Goal: Task Accomplishment & Management: Manage account settings

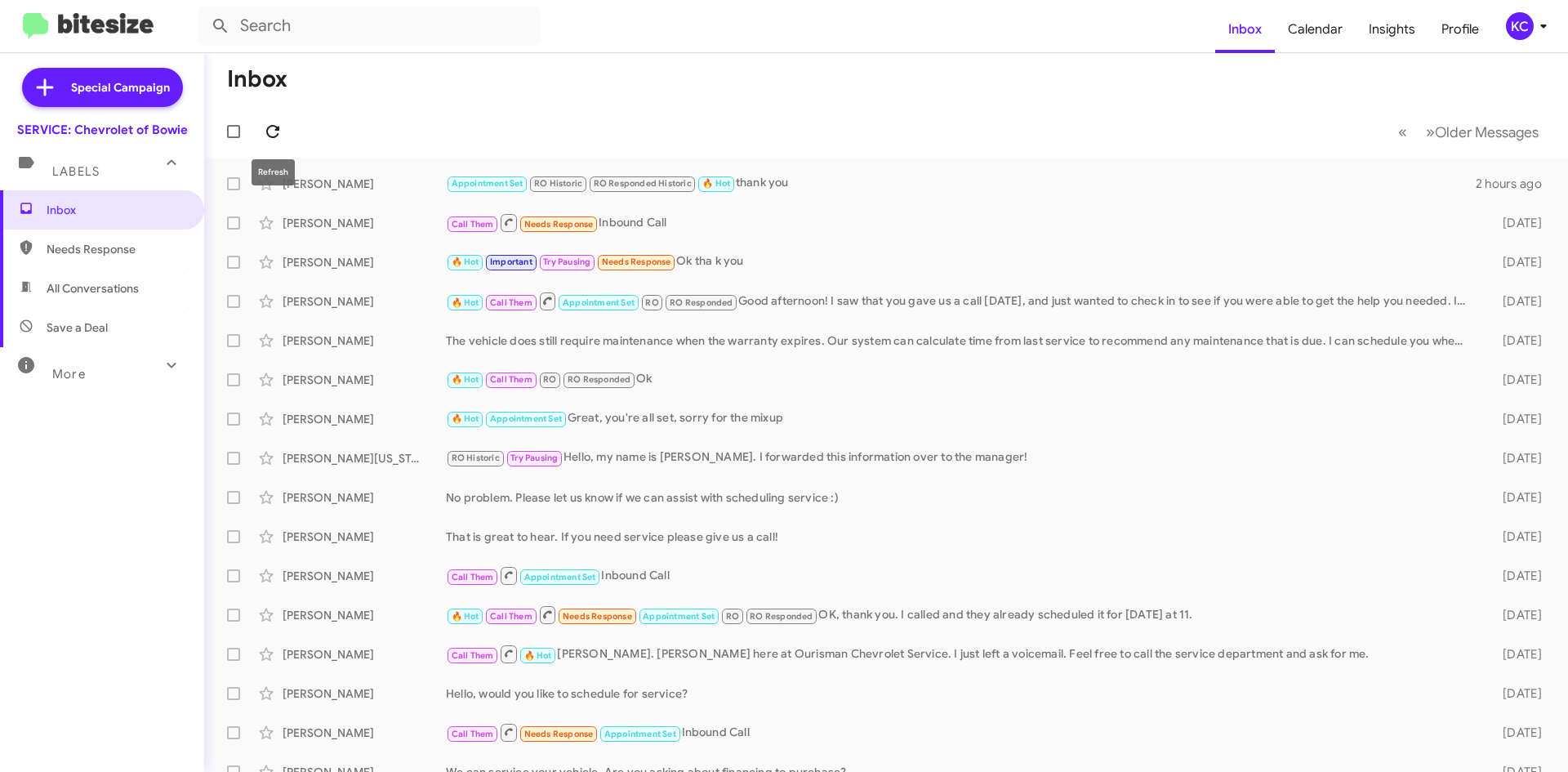
click at [264, 128] on icon at bounding box center [273, 131] width 20 height 20
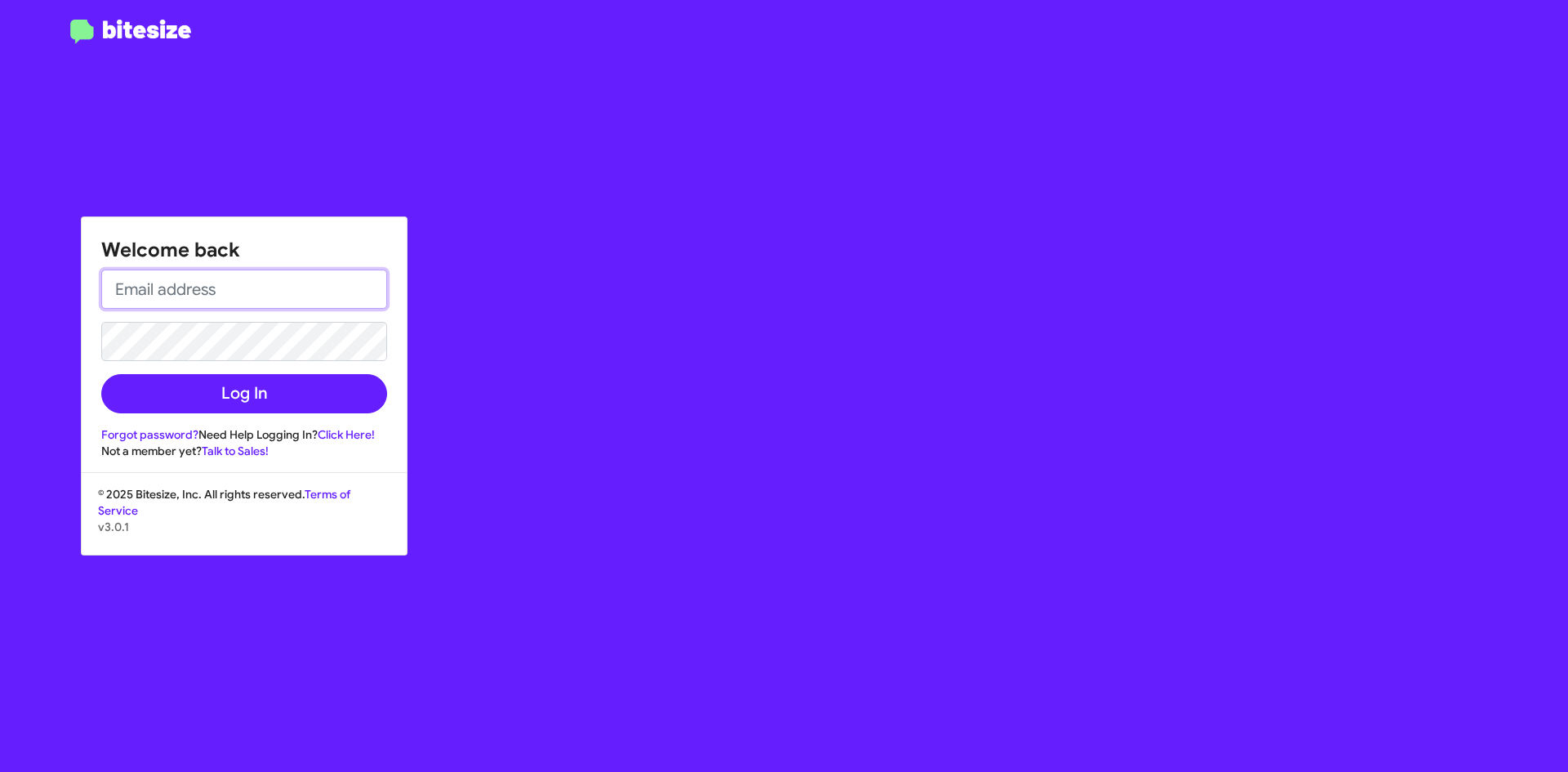
type input "[EMAIL_ADDRESS][DOMAIN_NAME]"
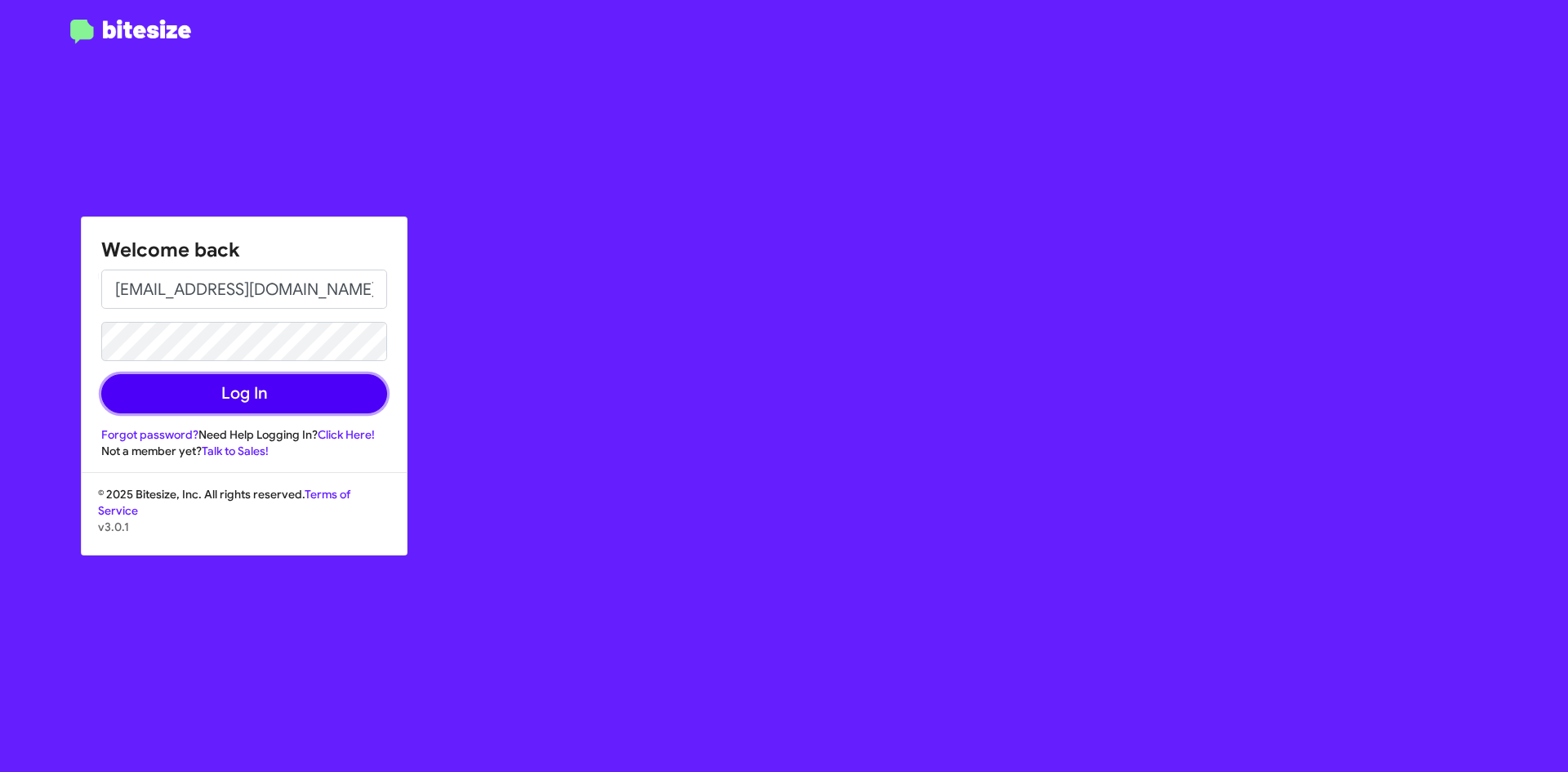
click at [232, 382] on button "Log In" at bounding box center [244, 394] width 286 height 39
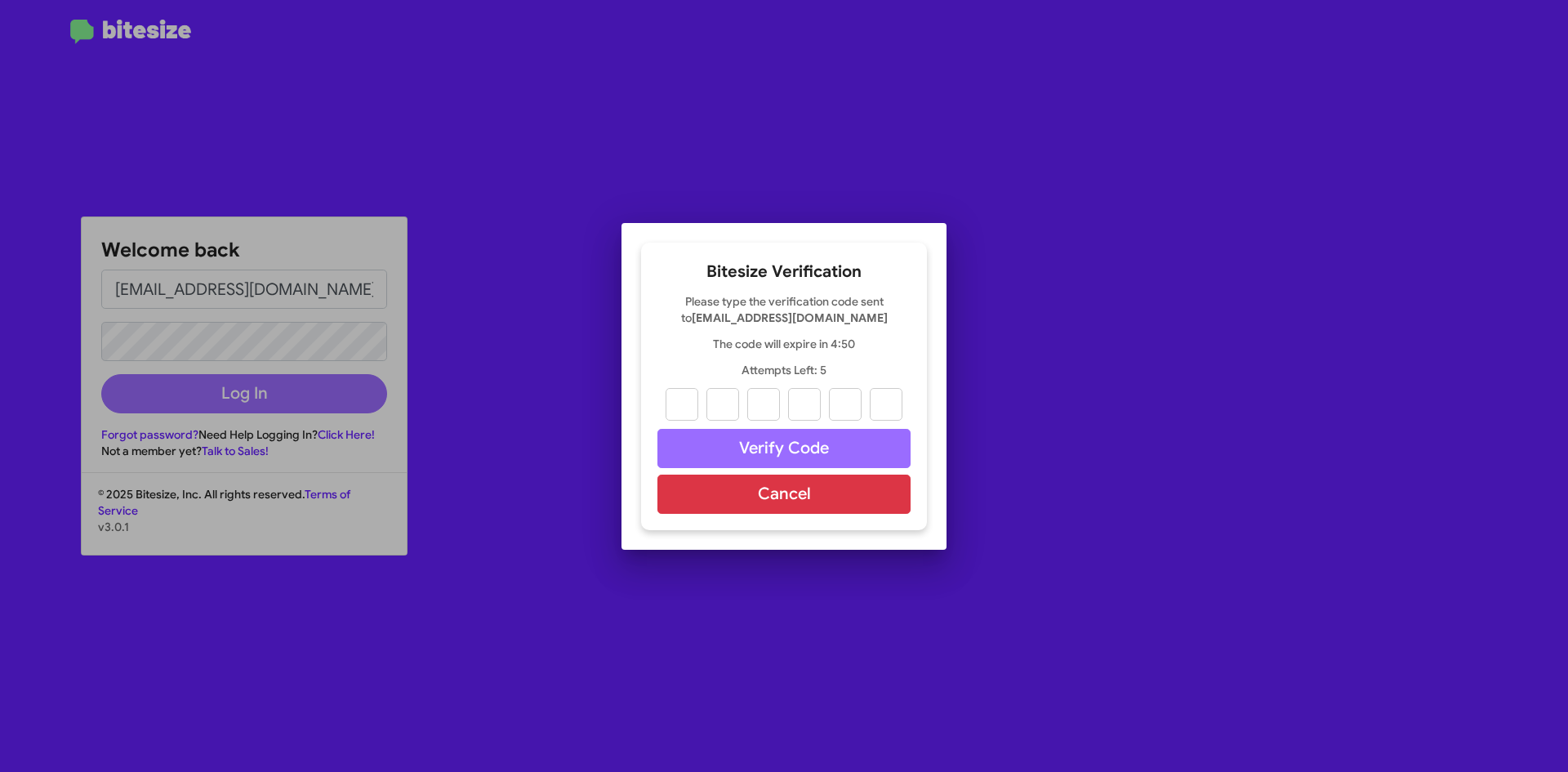
paste input "8"
type input "0"
type input "7"
type input "3"
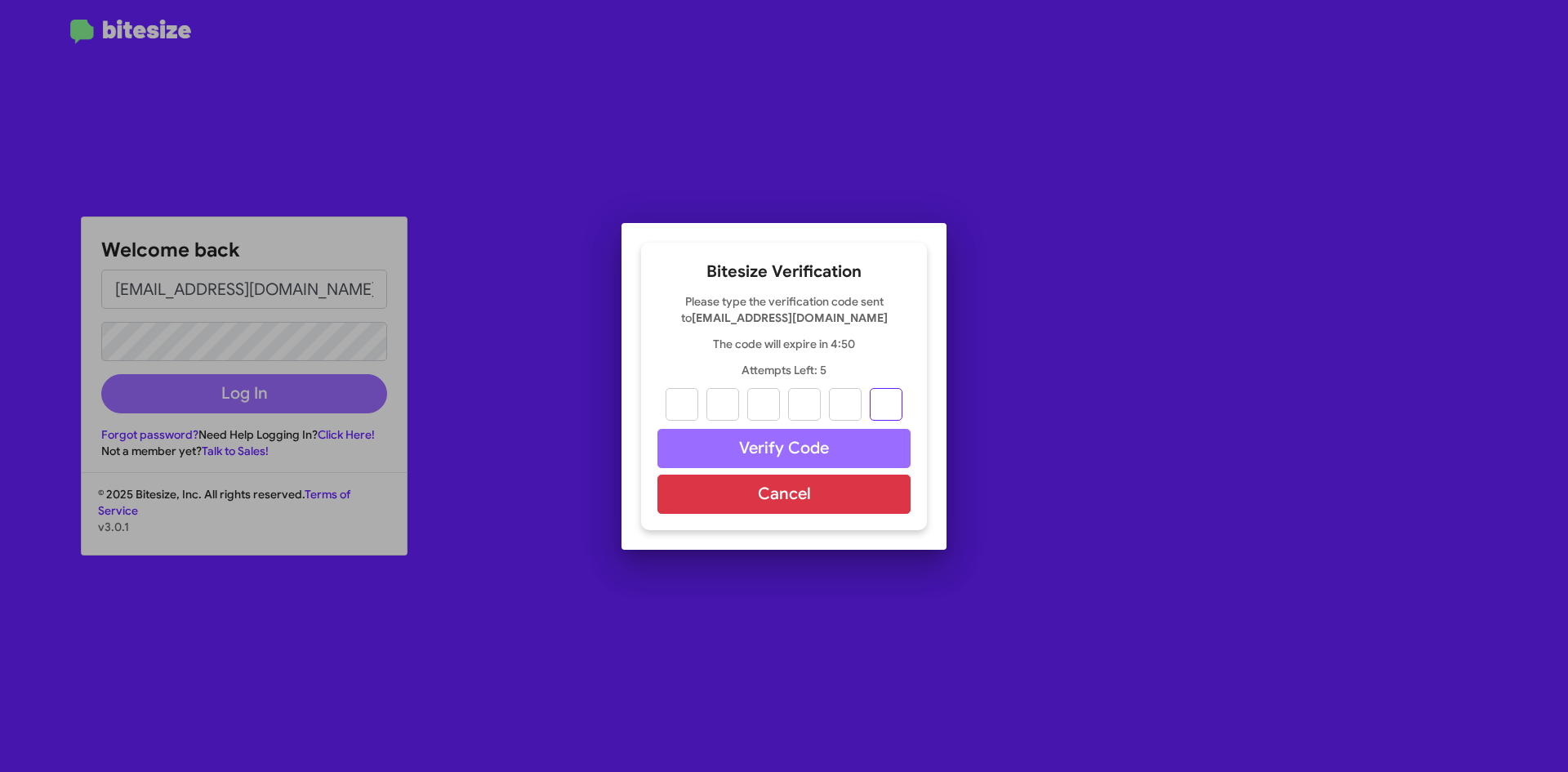
type input "9"
type input "8"
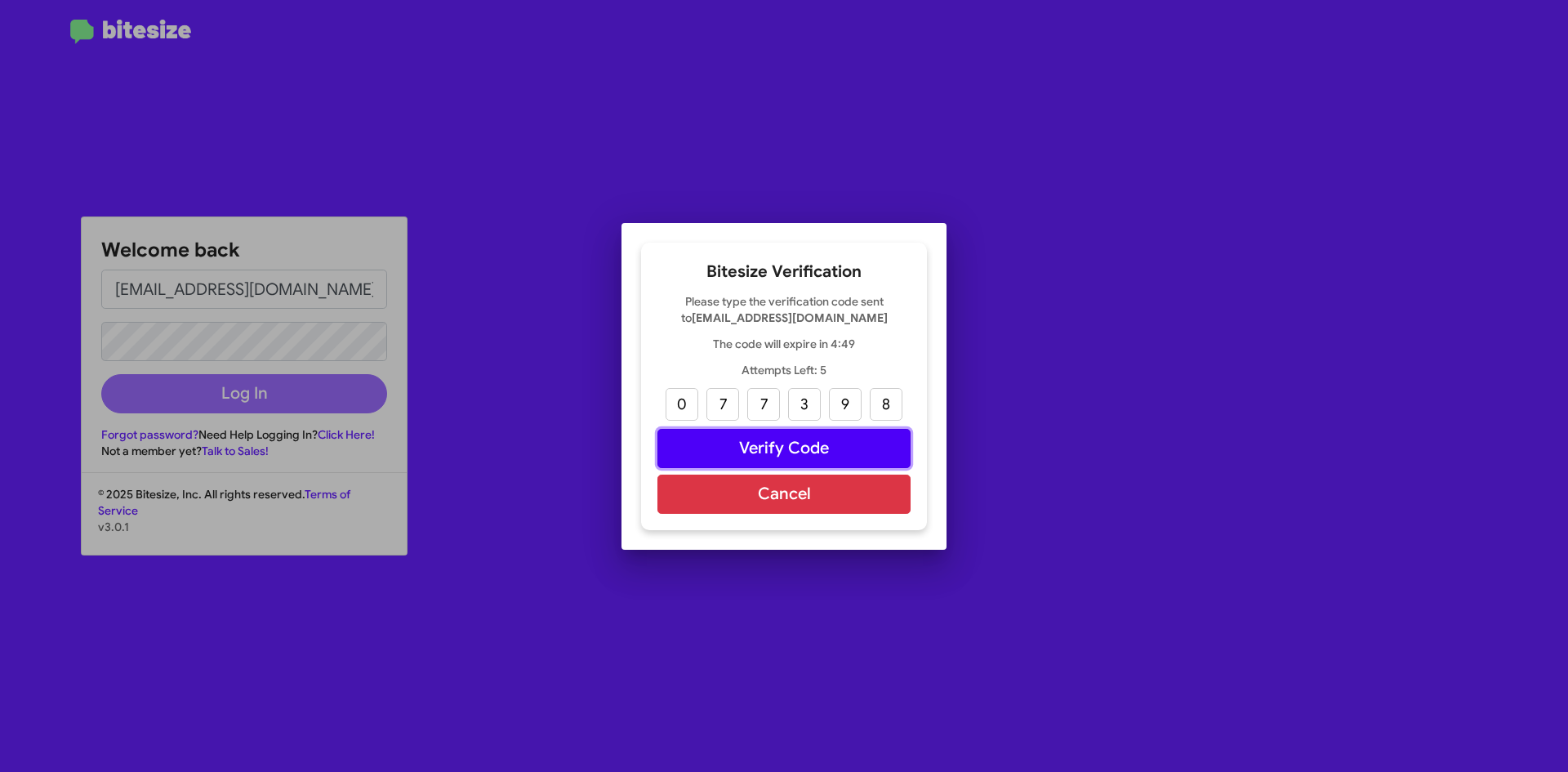
click at [800, 437] on button "Verify Code" at bounding box center [784, 448] width 253 height 39
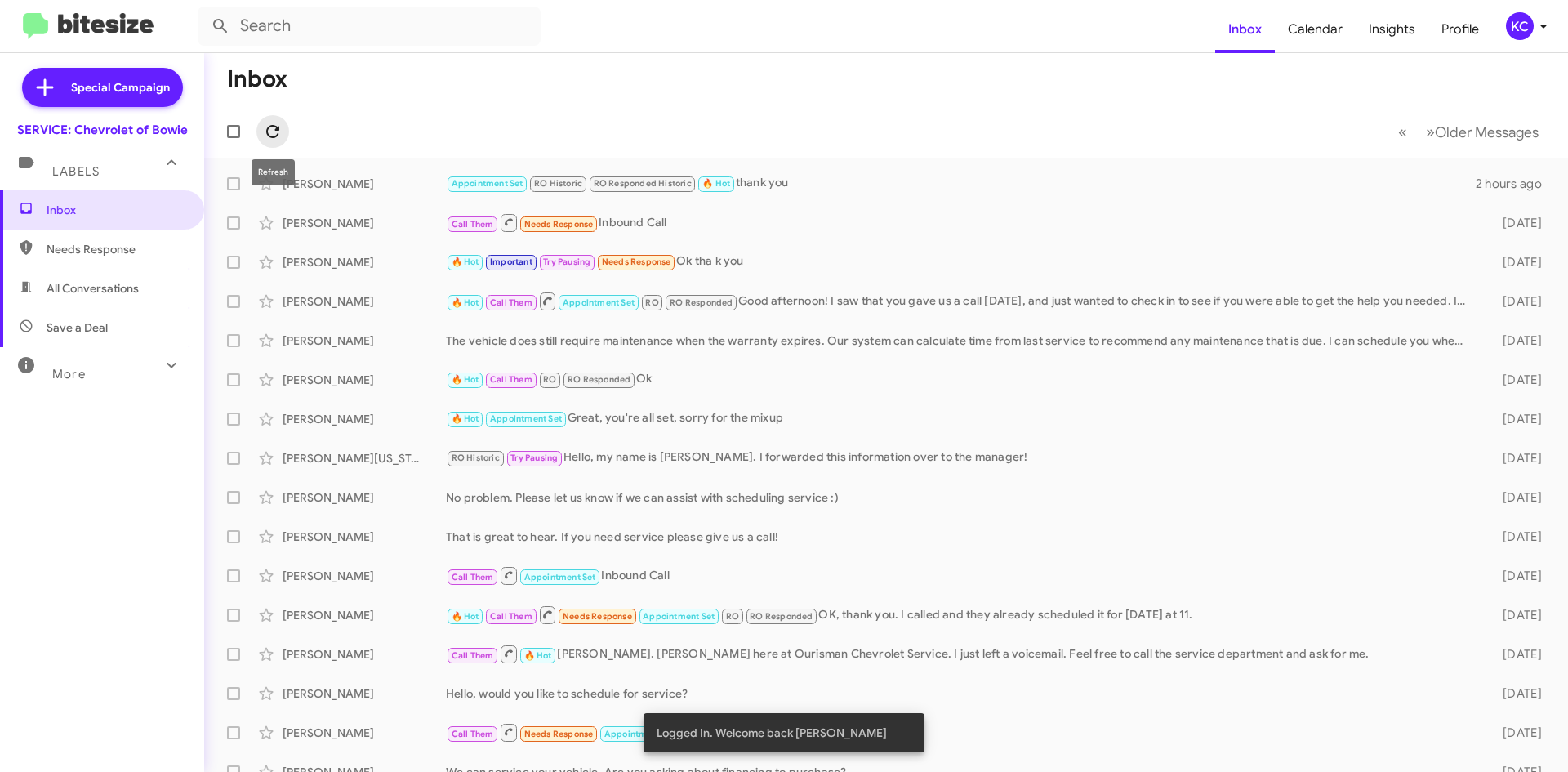
click at [263, 128] on icon at bounding box center [273, 131] width 20 height 20
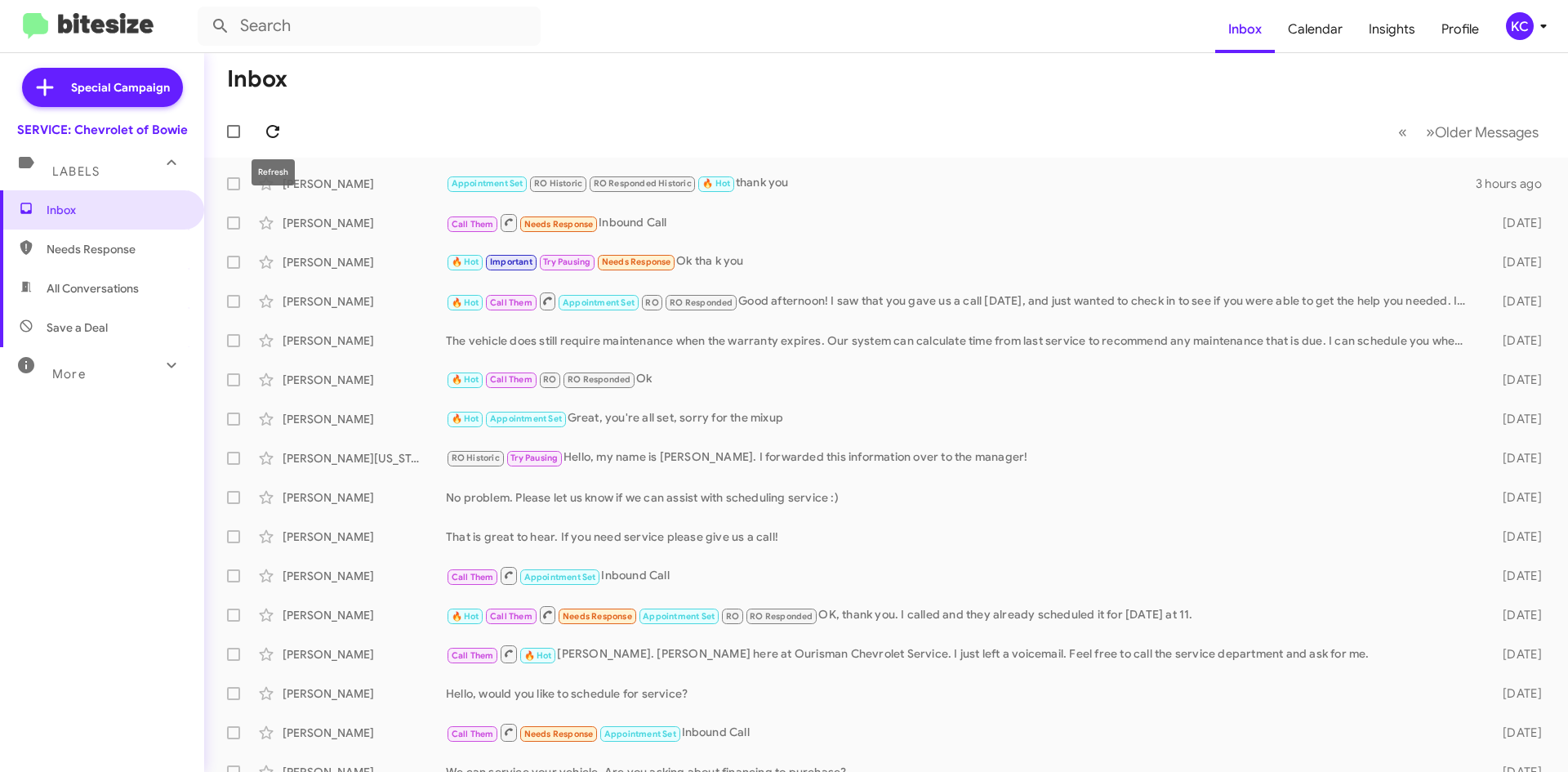
click at [273, 131] on icon at bounding box center [273, 131] width 20 height 20
click at [1536, 21] on icon at bounding box center [1543, 26] width 20 height 20
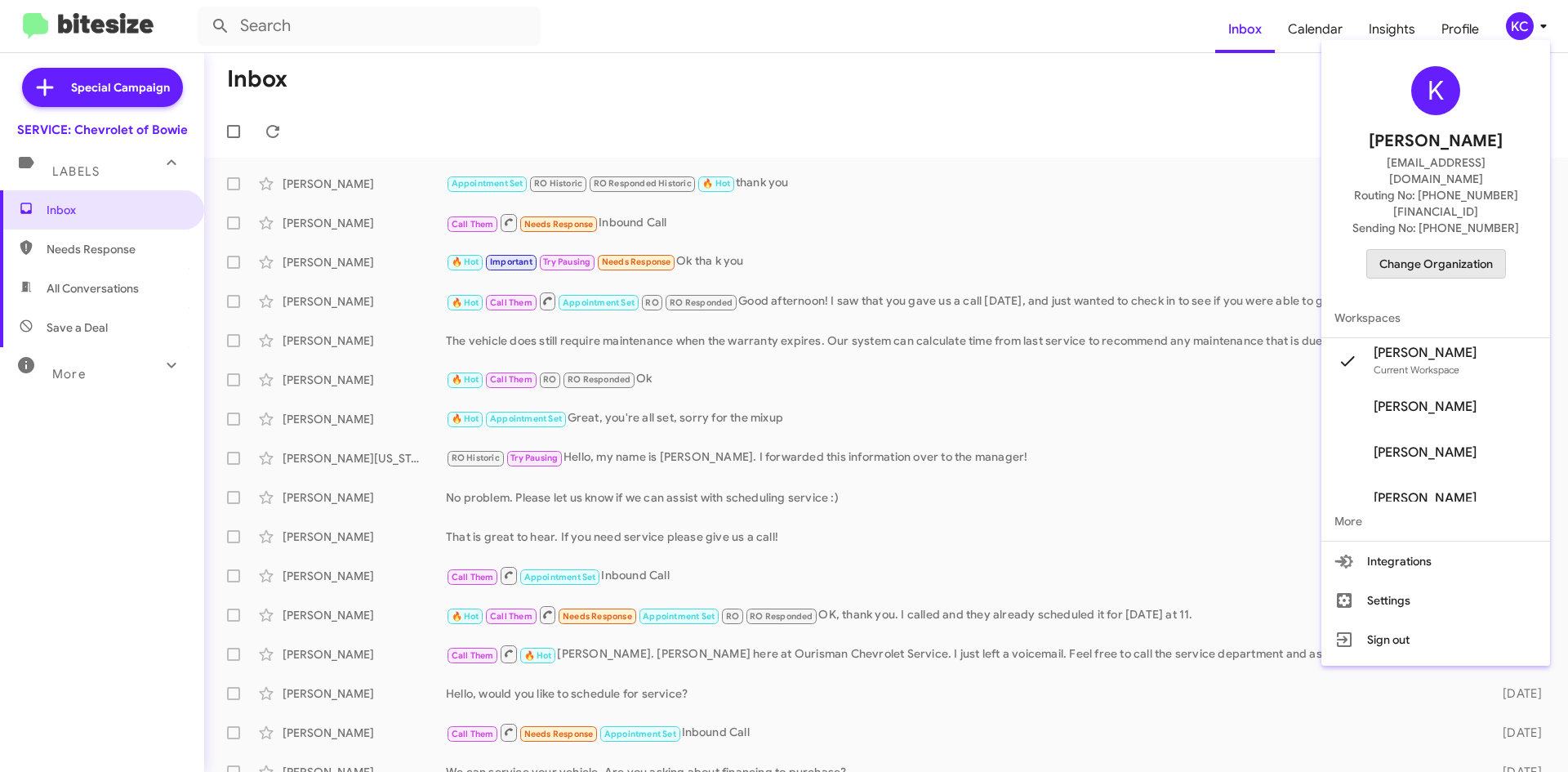
click at [1412, 250] on span "Change Organization" at bounding box center [1436, 264] width 113 height 28
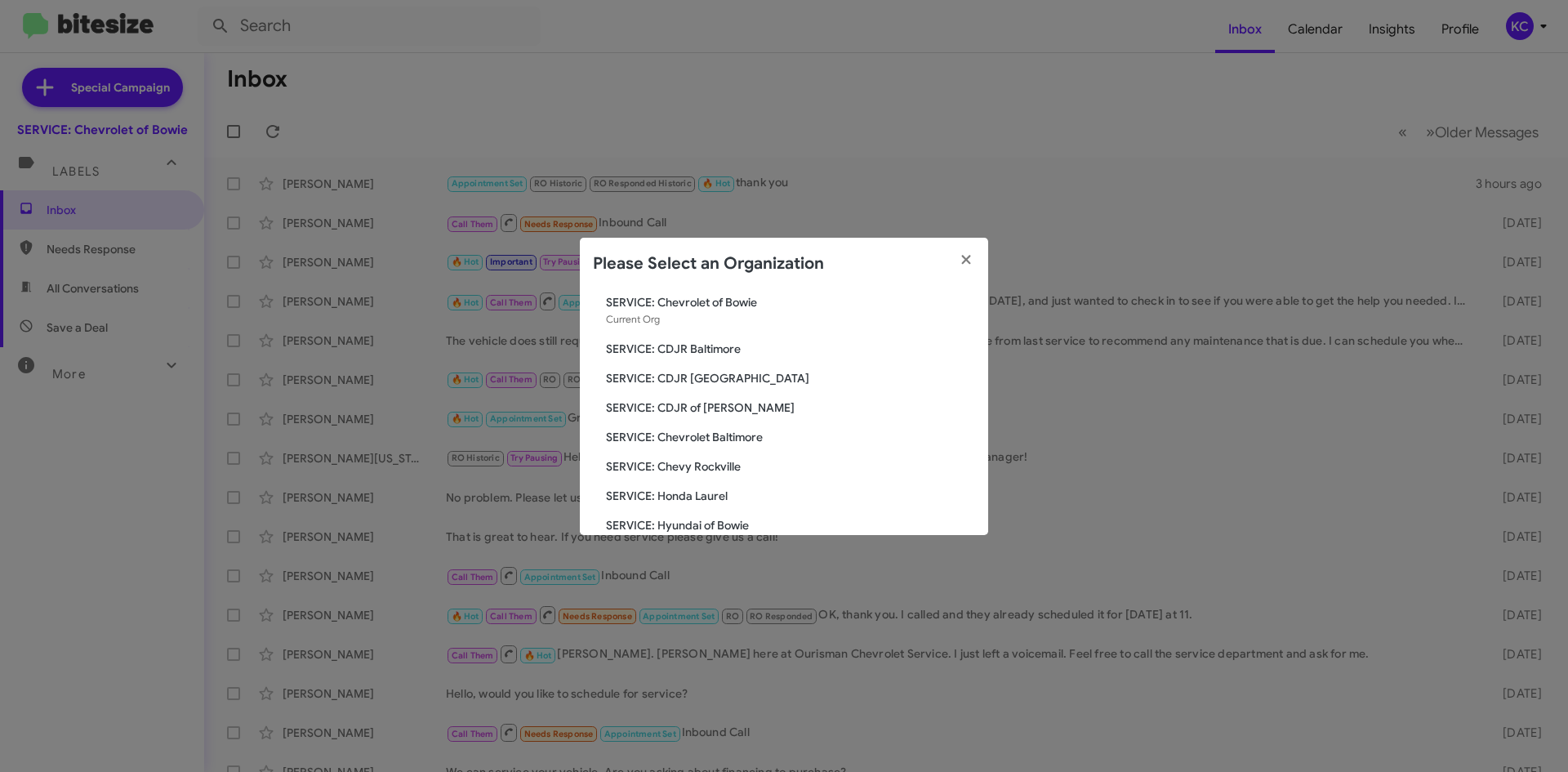
scroll to position [163, 0]
click at [710, 460] on span "SERVICE: Kia of Fairfax" at bounding box center [791, 462] width 369 height 16
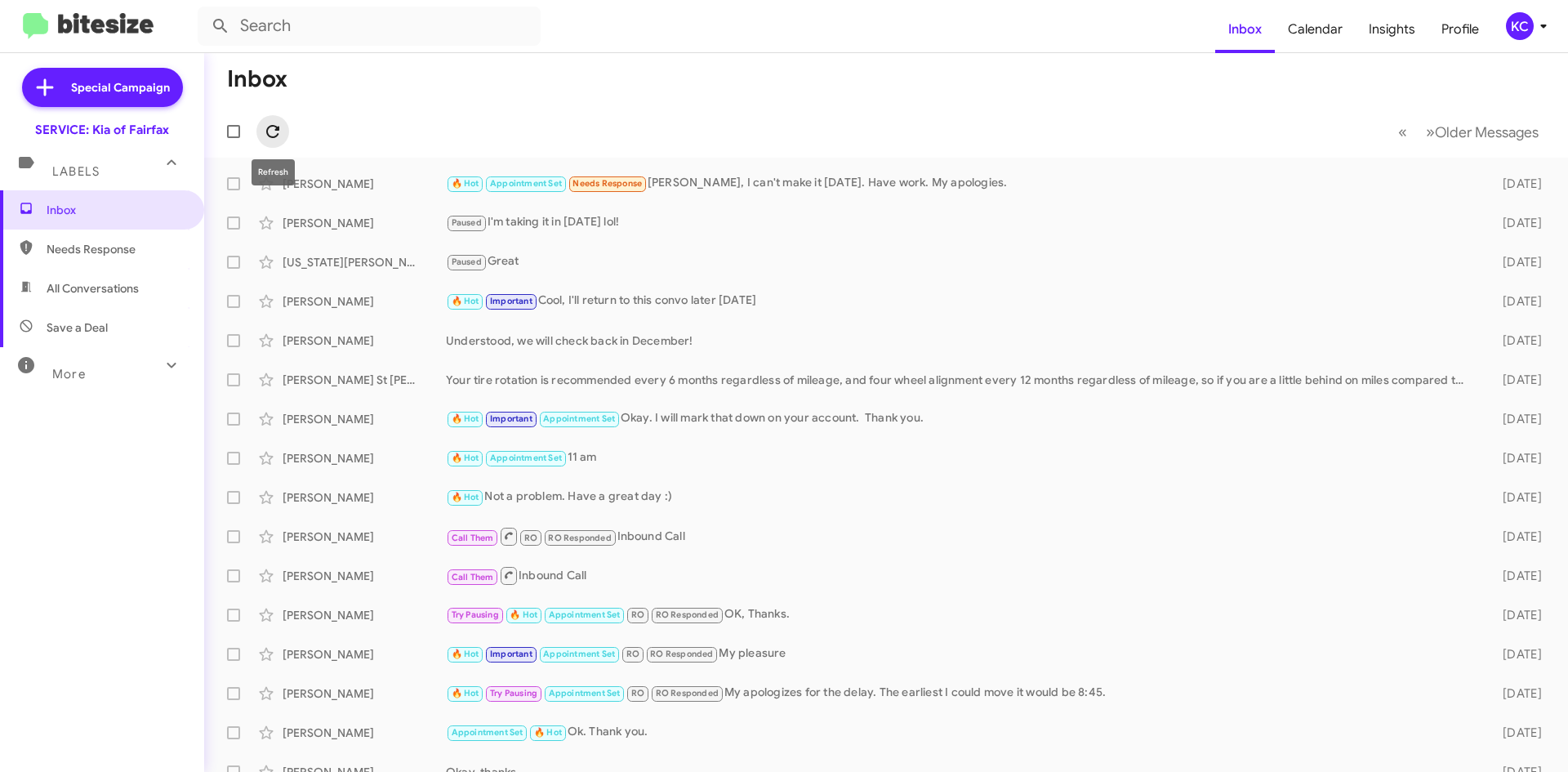
click at [268, 125] on icon at bounding box center [273, 131] width 20 height 20
click at [1506, 29] on div "KC" at bounding box center [1520, 26] width 28 height 28
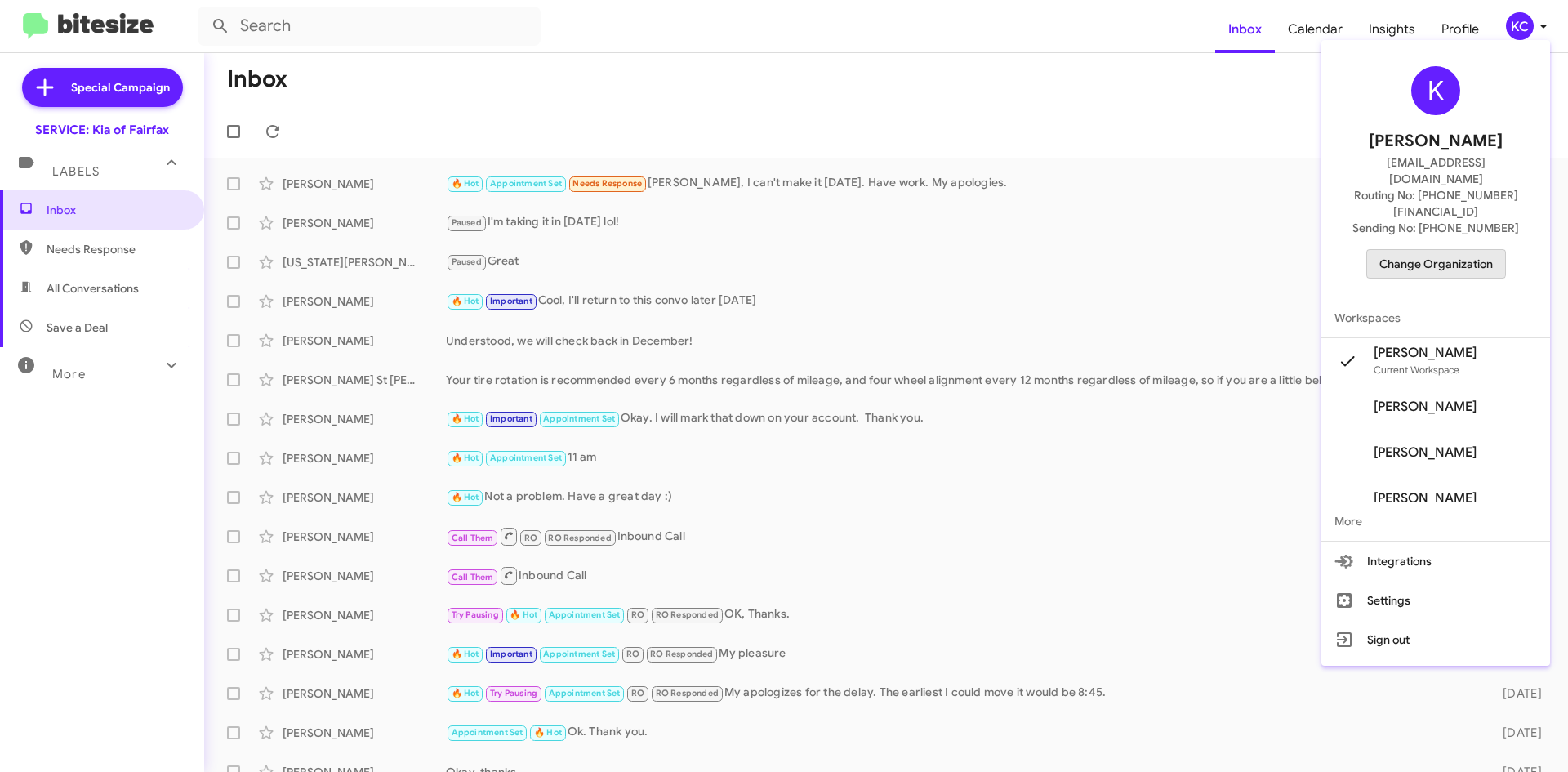
click at [1442, 250] on span "Change Organization" at bounding box center [1436, 264] width 113 height 28
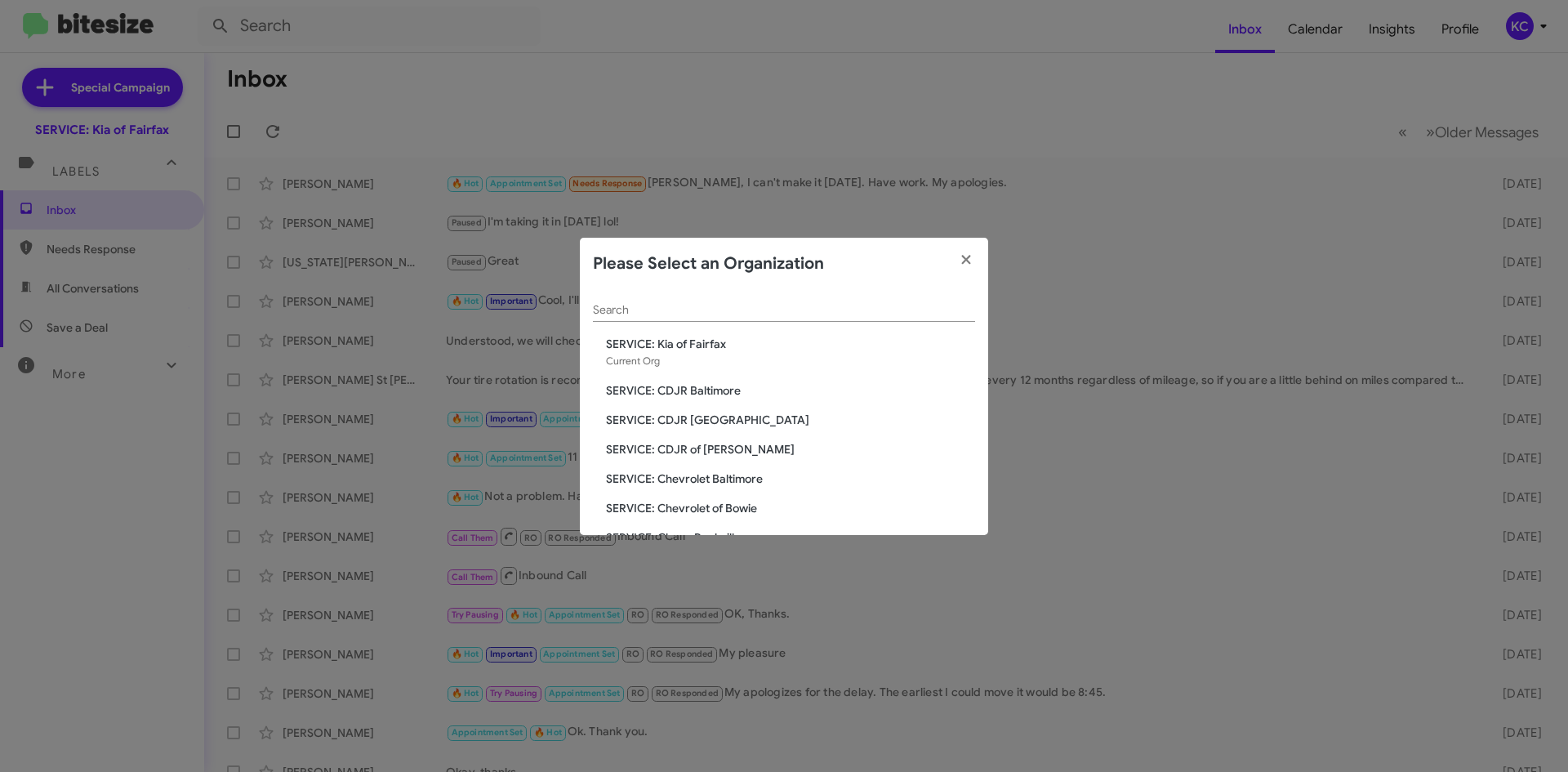
scroll to position [81, 0]
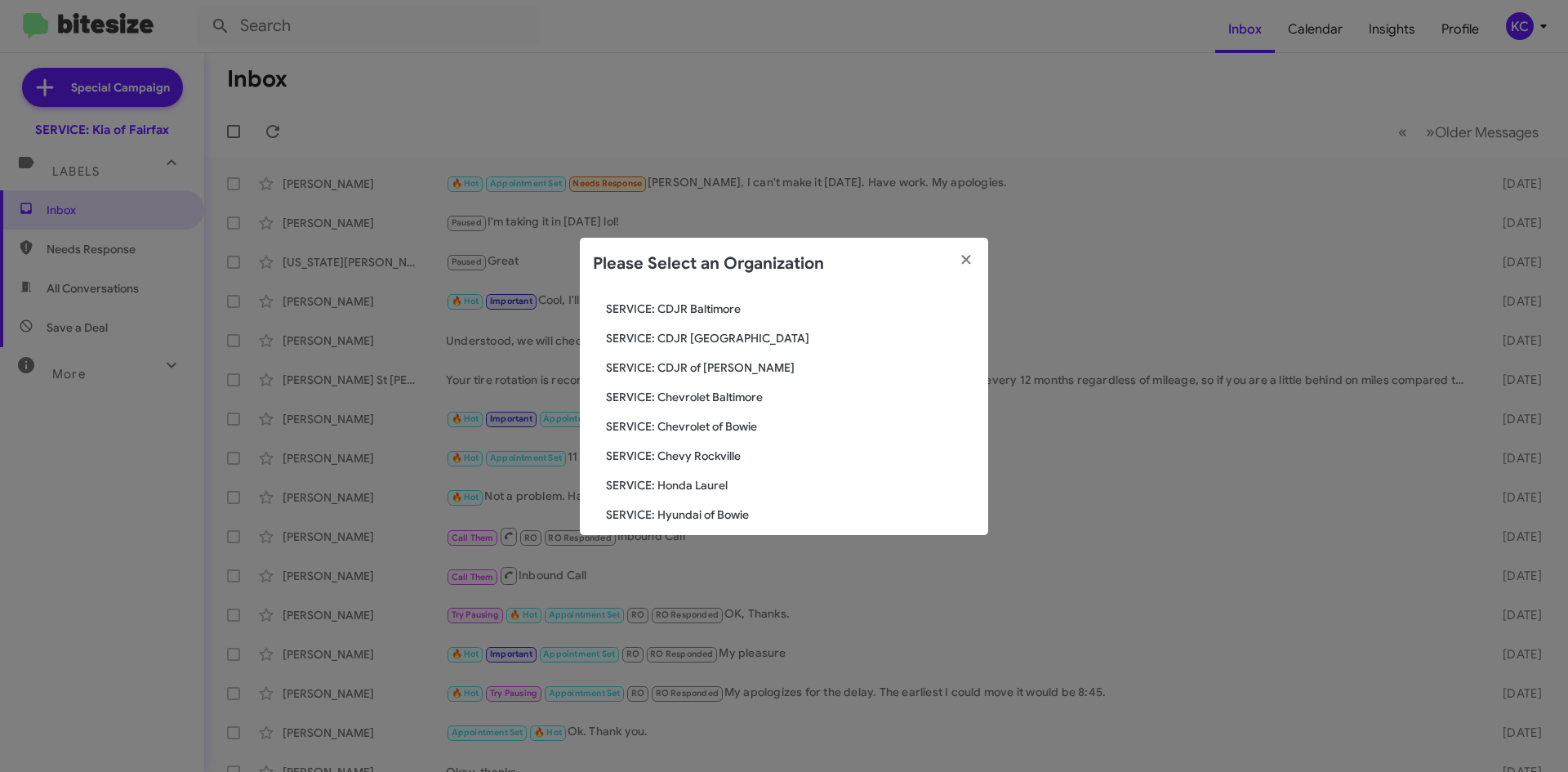
click at [701, 427] on span "SERVICE: Chevrolet of Bowie" at bounding box center [791, 426] width 369 height 16
